Goal: Task Accomplishment & Management: Complete application form

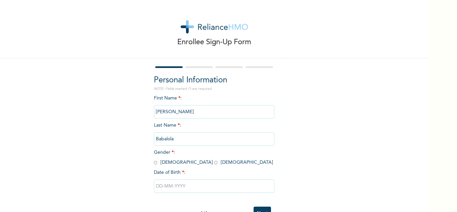
click at [214, 161] on input "radio" at bounding box center [215, 162] width 3 height 6
radio input "true"
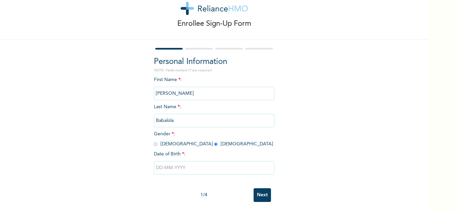
scroll to position [23, 0]
click at [220, 164] on input "text" at bounding box center [214, 167] width 121 height 13
select select "9"
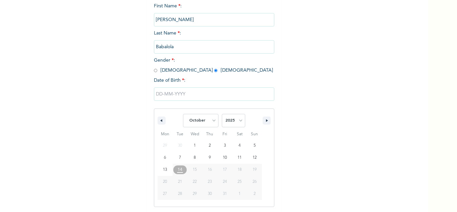
scroll to position [92, 0]
click at [235, 123] on select "2025 2024 2023 2022 2021 2020 2019 2018 2017 2016 2015 2014 2013 2012 2011 2010…" at bounding box center [233, 119] width 23 height 13
select select "1997"
click at [222, 114] on select "2025 2024 2023 2022 2021 2020 2019 2018 2017 2016 2015 2014 2013 2012 2011 2010…" at bounding box center [233, 119] width 23 height 13
type input "[DATE]"
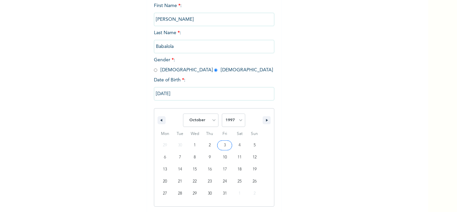
scroll to position [23, 0]
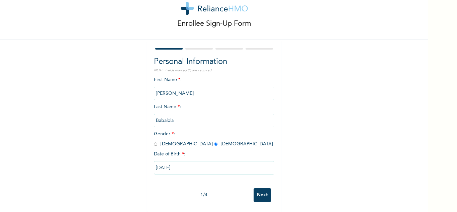
click at [258, 189] on input "Next" at bounding box center [262, 195] width 17 height 14
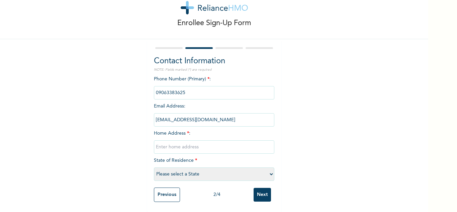
click at [190, 142] on input "text" at bounding box center [214, 146] width 121 height 13
click at [186, 140] on input "text" at bounding box center [214, 146] width 121 height 13
type input "5,Rimax Estate,[GEOGRAPHIC_DATA]"
click at [183, 172] on select "Please select a State [PERSON_NAME] (FCT) [PERSON_NAME] Ibom [GEOGRAPHIC_DATA] …" at bounding box center [214, 173] width 121 height 13
select select "25"
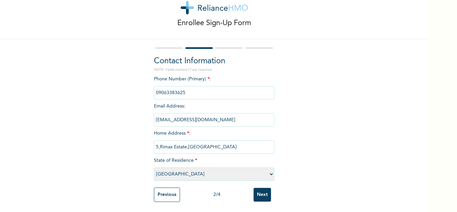
click at [154, 167] on select "Please select a State [PERSON_NAME] (FCT) [PERSON_NAME] Ibom [GEOGRAPHIC_DATA] …" at bounding box center [214, 173] width 121 height 13
click at [257, 191] on input "Next" at bounding box center [262, 195] width 17 height 14
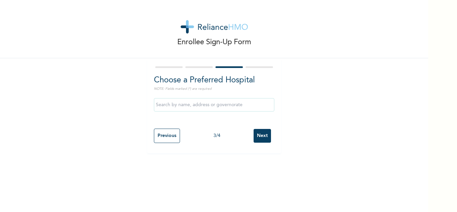
scroll to position [0, 0]
click at [186, 103] on input "text" at bounding box center [214, 104] width 121 height 13
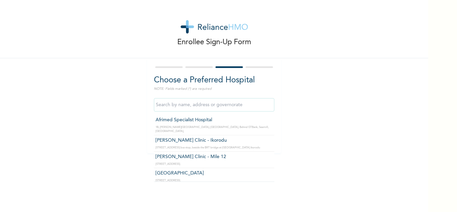
click at [241, 106] on input "text" at bounding box center [214, 104] width 121 height 13
type input "m"
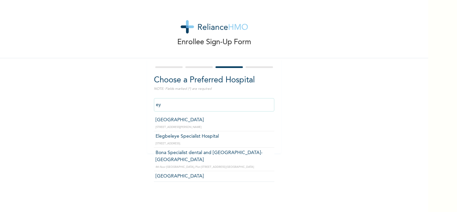
type input "e"
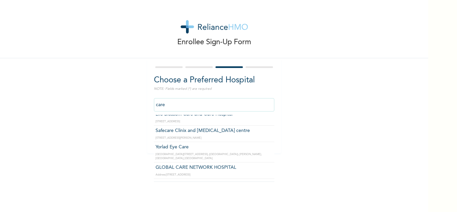
scroll to position [603, 0]
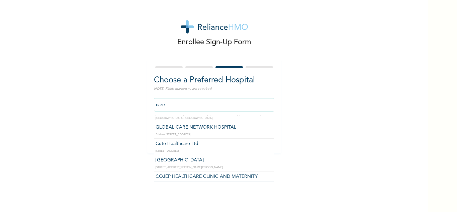
click at [175, 107] on input "care" at bounding box center [214, 104] width 121 height 13
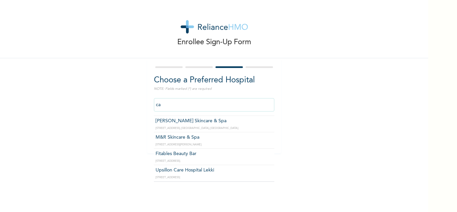
type input "c"
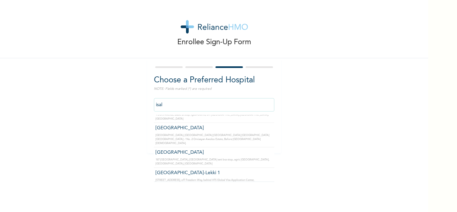
scroll to position [0, 0]
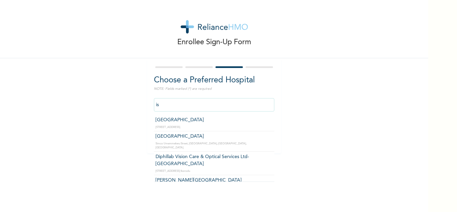
type input "i"
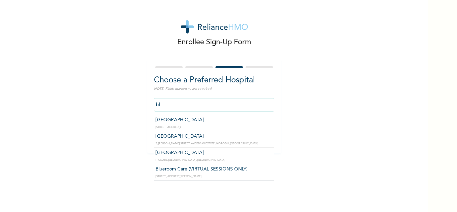
type input "b"
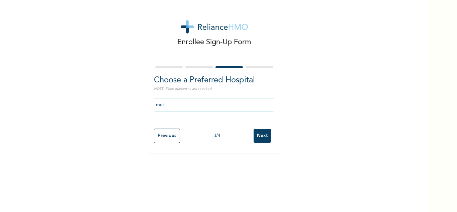
click at [233, 114] on div "mei" at bounding box center [214, 105] width 121 height 20
click at [221, 105] on input "mei" at bounding box center [214, 104] width 121 height 13
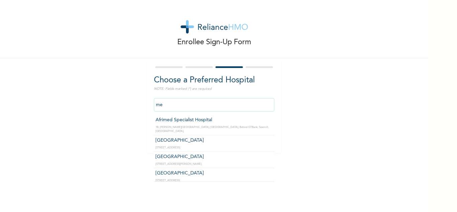
type input "m"
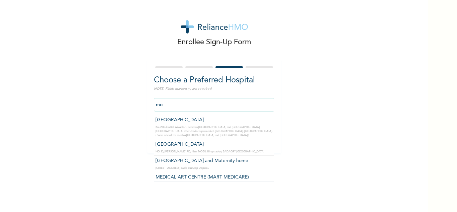
type input "m"
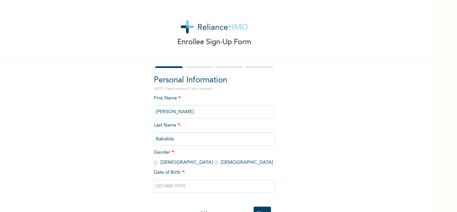
click at [214, 161] on input "radio" at bounding box center [215, 162] width 3 height 6
radio input "true"
click at [176, 183] on input "text" at bounding box center [214, 185] width 121 height 13
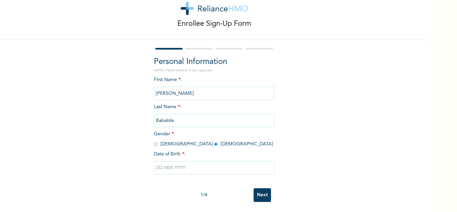
select select "9"
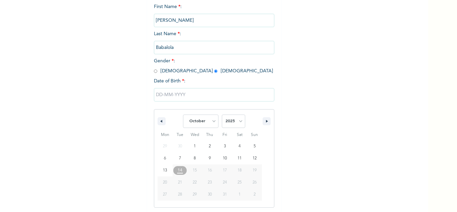
scroll to position [92, 0]
type input "10/03/2025"
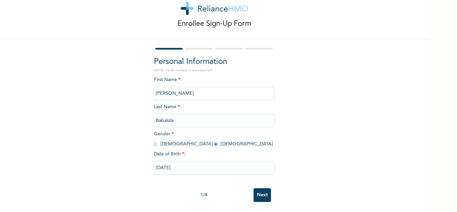
scroll to position [23, 0]
click at [181, 161] on input "10/03/2025" at bounding box center [214, 167] width 121 height 13
select select "9"
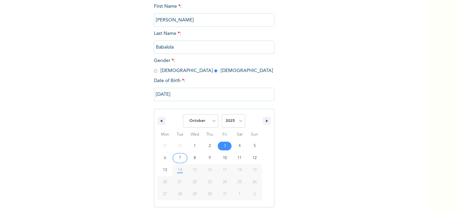
scroll to position [92, 0]
click at [230, 120] on select "2025 2024 2023 2022 2021 2020 2019 2018 2017 2016 2015 2014 2013 2012 2011 2010…" at bounding box center [233, 119] width 23 height 13
select select "1997"
click at [222, 114] on select "2025 2024 2023 2022 2021 2020 2019 2018 2017 2016 2015 2014 2013 2012 2011 2010…" at bounding box center [233, 119] width 23 height 13
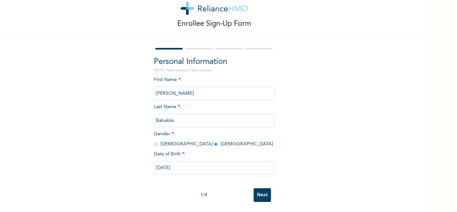
scroll to position [23, 0]
click at [194, 163] on input "10/03/2025" at bounding box center [214, 167] width 121 height 13
select select "9"
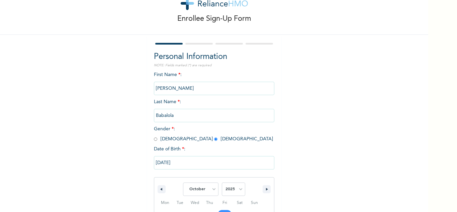
scroll to position [92, 0]
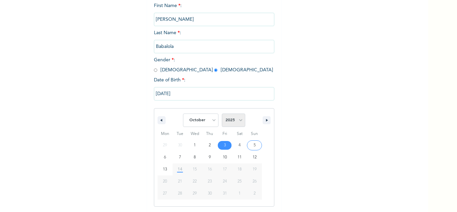
click at [234, 120] on select "2025 2024 2023 2022 2021 2020 2019 2018 2017 2016 2015 2014 2013 2012 2011 2010…" at bounding box center [233, 119] width 23 height 13
select select "1997"
click at [222, 114] on select "2025 2024 2023 2022 2021 2020 2019 2018 2017 2016 2015 2014 2013 2012 2011 2010…" at bounding box center [233, 119] width 23 height 13
type input "[DATE]"
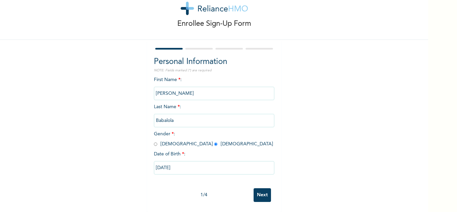
click at [260, 188] on input "Next" at bounding box center [262, 195] width 17 height 14
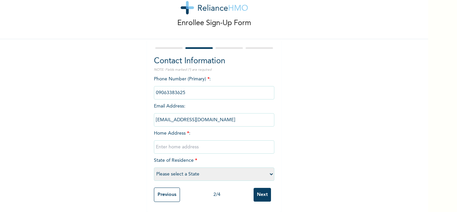
click at [199, 143] on input "text" at bounding box center [214, 146] width 121 height 13
type input "5,Rimax Estate,[GEOGRAPHIC_DATA]"
click at [195, 168] on select "Please select a State [PERSON_NAME] (FCT) [PERSON_NAME] Ibom [GEOGRAPHIC_DATA] …" at bounding box center [214, 173] width 121 height 13
select select "25"
click at [154, 167] on select "Please select a State [PERSON_NAME] (FCT) [PERSON_NAME] Ibom [GEOGRAPHIC_DATA] …" at bounding box center [214, 173] width 121 height 13
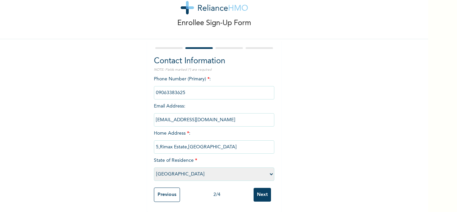
click at [255, 188] on input "Next" at bounding box center [262, 195] width 17 height 14
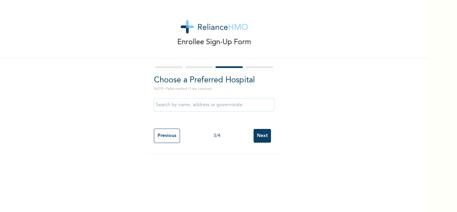
scroll to position [0, 0]
click at [198, 106] on input "text" at bounding box center [214, 104] width 121 height 13
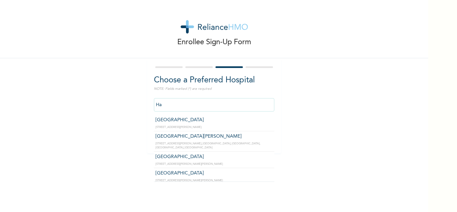
type input "H"
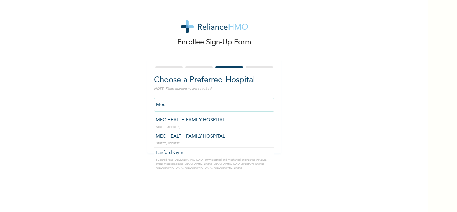
type input "MEC HEALTH FAMILY HOSPITAL"
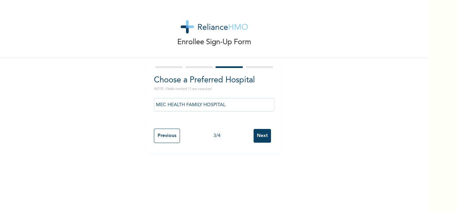
click at [263, 133] on input "Next" at bounding box center [262, 136] width 17 height 14
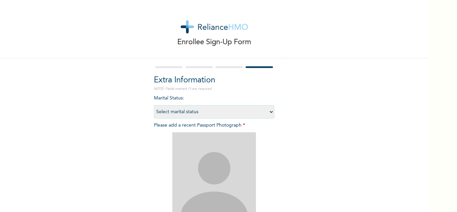
click at [270, 113] on select "Select marital status Single Married Divorced Widow/Widower" at bounding box center [214, 111] width 121 height 13
select select "2"
click at [154, 105] on select "Select marital status Single Married Divorced Widow/Widower" at bounding box center [214, 111] width 121 height 13
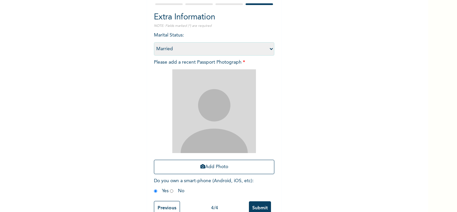
scroll to position [63, 0]
drag, startPoint x: 216, startPoint y: 110, endPoint x: 192, endPoint y: 93, distance: 29.1
click at [192, 93] on img at bounding box center [214, 112] width 84 height 84
drag, startPoint x: 201, startPoint y: 119, endPoint x: 223, endPoint y: 108, distance: 24.7
click at [223, 108] on img at bounding box center [214, 112] width 84 height 84
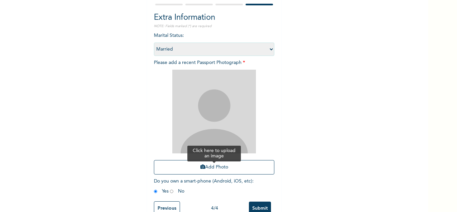
click at [229, 169] on button "Add Photo" at bounding box center [214, 167] width 121 height 14
click at [212, 167] on button "Add Photo" at bounding box center [214, 167] width 121 height 14
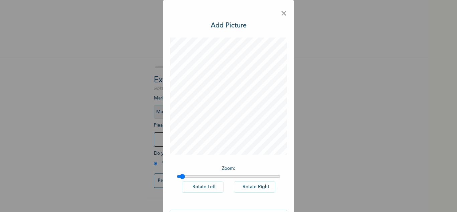
type input "1.03"
click at [180, 177] on input "range" at bounding box center [229, 176] width 104 height 5
click at [310, 170] on div "× Add Picture Zoom : Rotate Left Rotate Right DONE" at bounding box center [228, 106] width 457 height 212
click at [283, 14] on span "×" at bounding box center [284, 14] width 6 height 14
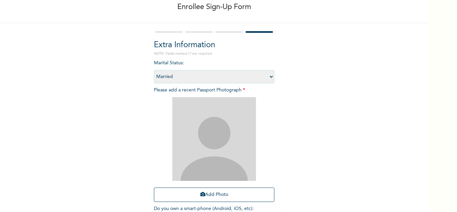
scroll to position [41, 0]
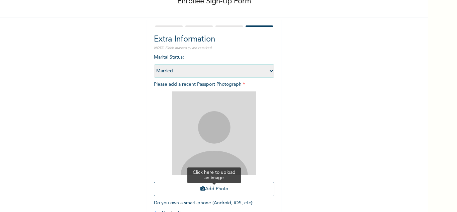
click at [213, 190] on button "Add Photo" at bounding box center [214, 189] width 121 height 14
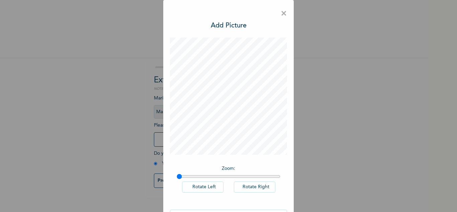
click at [250, 187] on button "Rotate Right" at bounding box center [255, 186] width 42 height 11
click at [213, 186] on button "Rotate Left" at bounding box center [203, 186] width 42 height 11
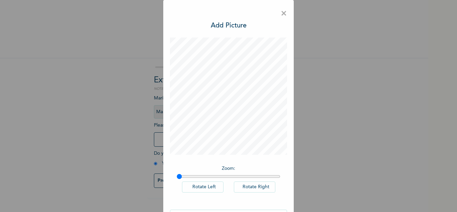
click at [213, 186] on button "Rotate Left" at bounding box center [203, 186] width 42 height 11
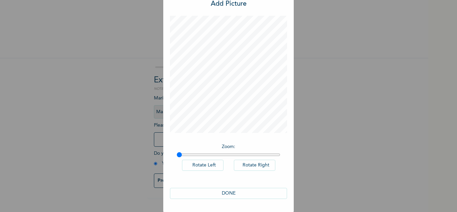
click at [241, 194] on button "DONE" at bounding box center [228, 193] width 117 height 11
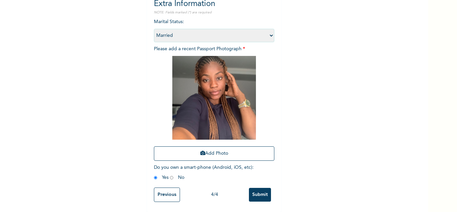
scroll to position [81, 0]
click at [259, 188] on input "Submit" at bounding box center [260, 195] width 22 height 14
